Goal: Task Accomplishment & Management: Complete application form

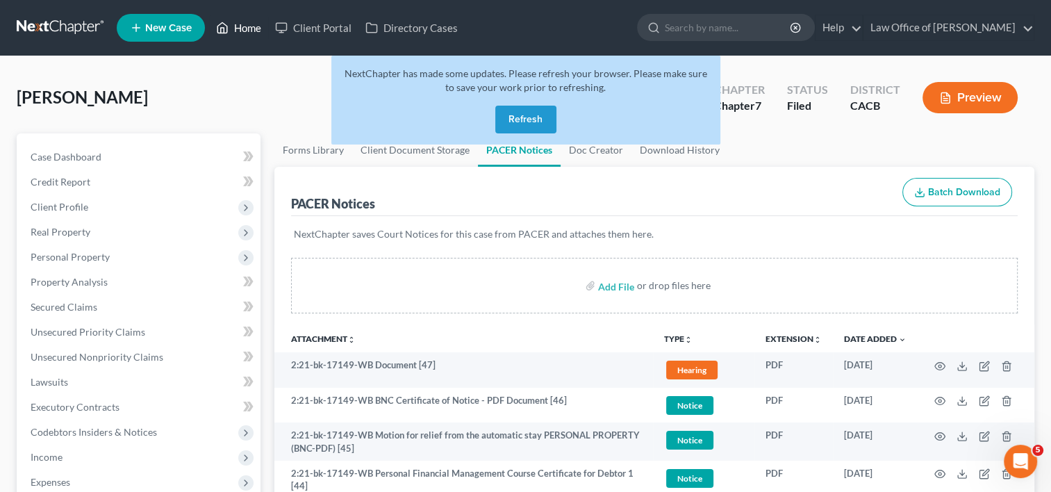
click at [252, 28] on link "Home" at bounding box center [238, 27] width 59 height 25
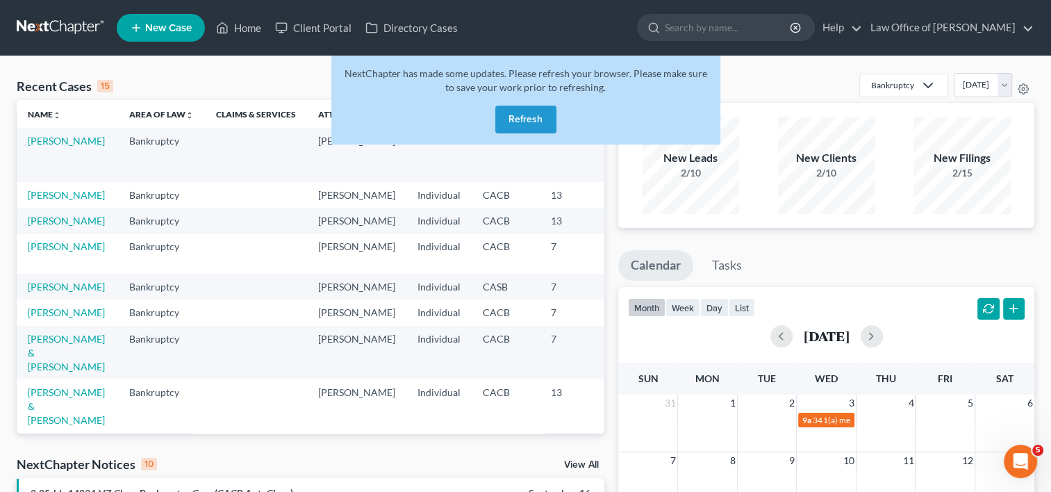
click at [530, 117] on button "Refresh" at bounding box center [525, 120] width 61 height 28
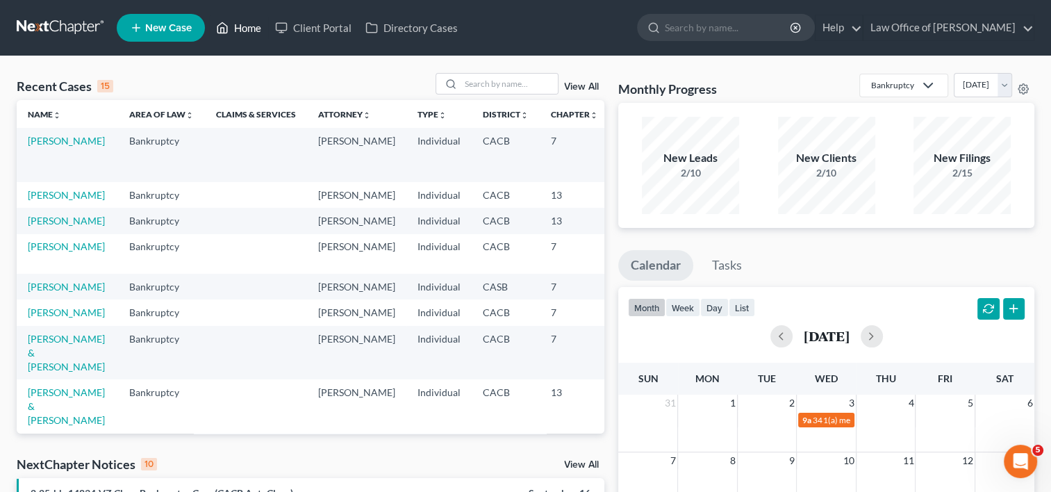
click at [242, 24] on link "Home" at bounding box center [238, 27] width 59 height 25
click at [250, 24] on link "Home" at bounding box center [238, 27] width 59 height 25
click at [253, 31] on link "Home" at bounding box center [238, 27] width 59 height 25
click at [248, 32] on link "Home" at bounding box center [238, 27] width 59 height 25
click at [34, 193] on link "[PERSON_NAME]" at bounding box center [66, 195] width 77 height 12
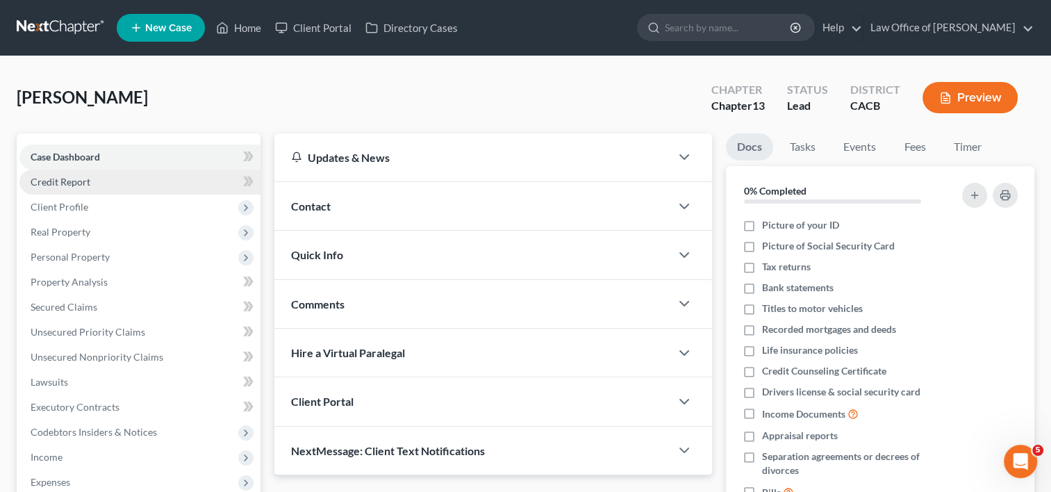
click at [66, 181] on span "Credit Report" at bounding box center [61, 182] width 60 height 12
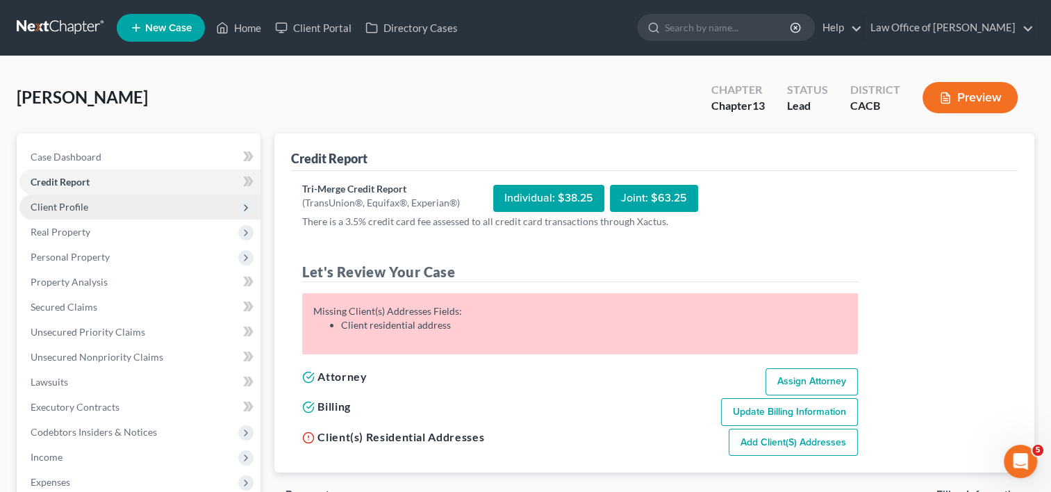
click at [68, 204] on span "Client Profile" at bounding box center [60, 207] width 58 height 12
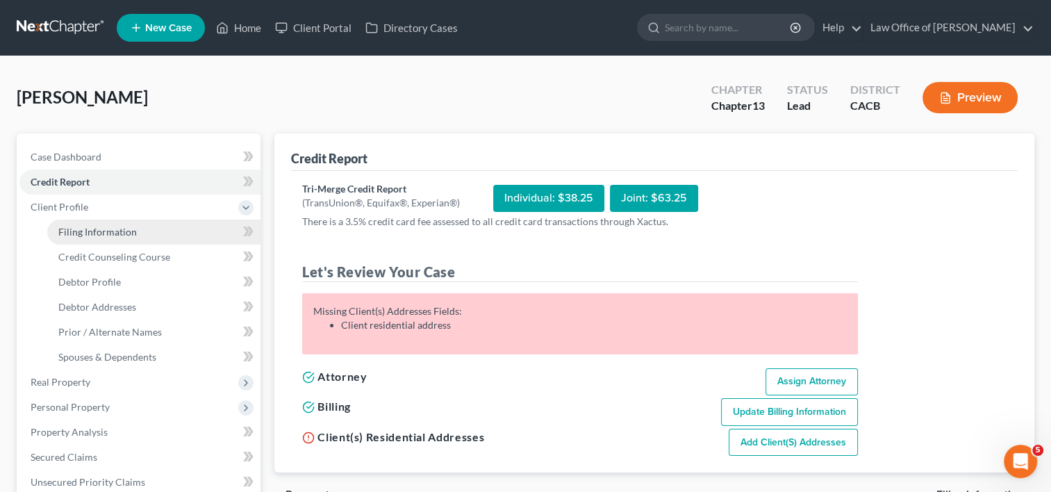
click at [101, 234] on span "Filing Information" at bounding box center [97, 232] width 79 height 12
select select "1"
select select "0"
select select "3"
select select "4"
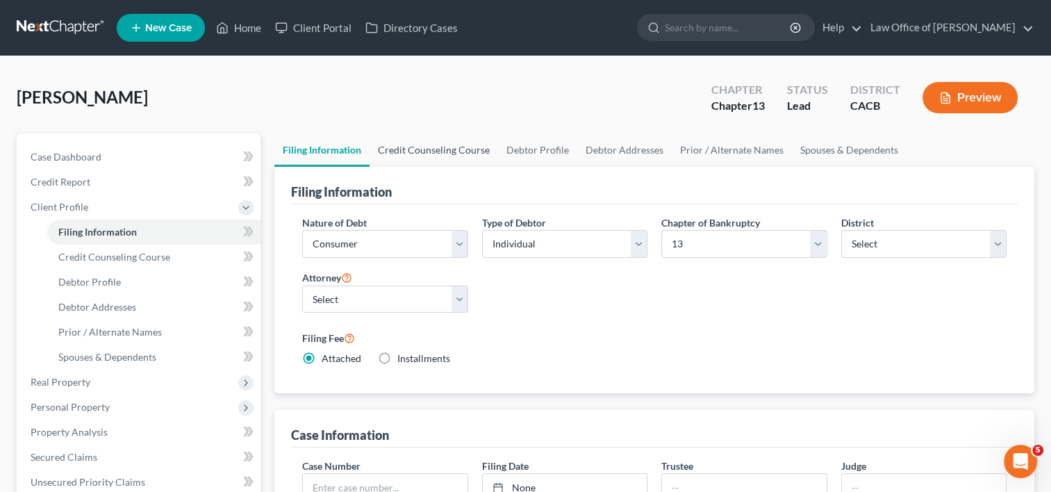
click at [445, 156] on link "Credit Counseling Course" at bounding box center [434, 149] width 129 height 33
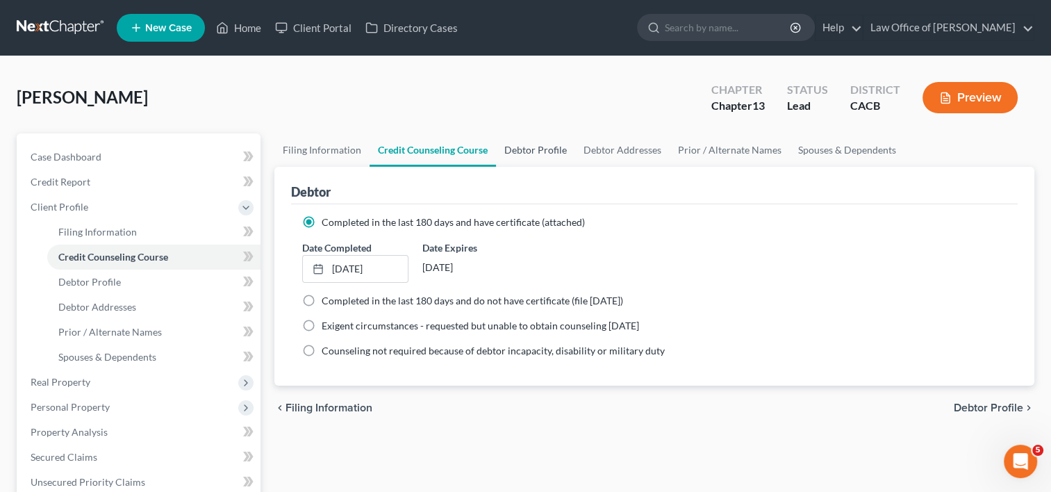
click at [542, 146] on link "Debtor Profile" at bounding box center [535, 149] width 79 height 33
select select "3"
select select "0"
